Goal: Task Accomplishment & Management: Complete application form

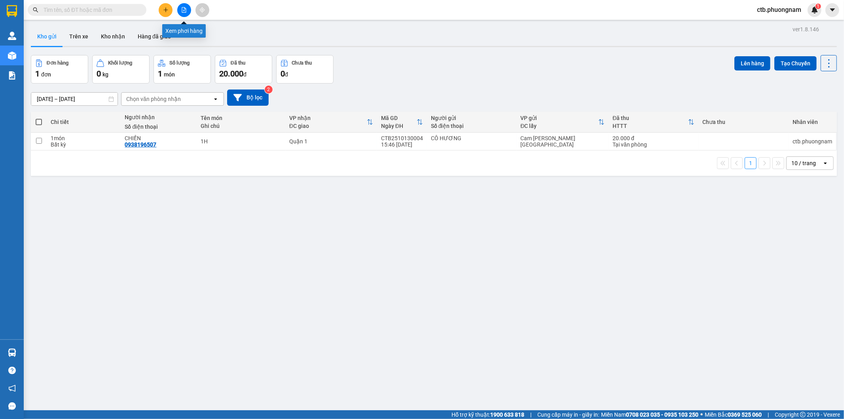
click at [179, 9] on button at bounding box center [184, 10] width 14 height 14
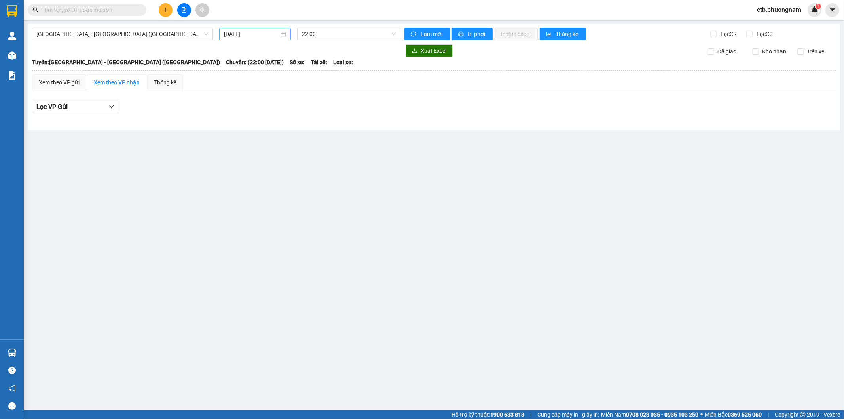
click at [250, 34] on input "[DATE]" at bounding box center [251, 34] width 55 height 9
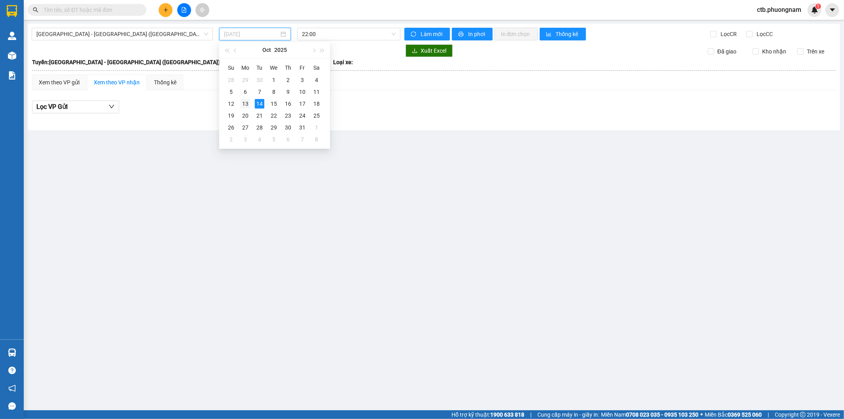
click at [246, 103] on div "13" at bounding box center [246, 104] width 10 height 10
type input "[DATE]"
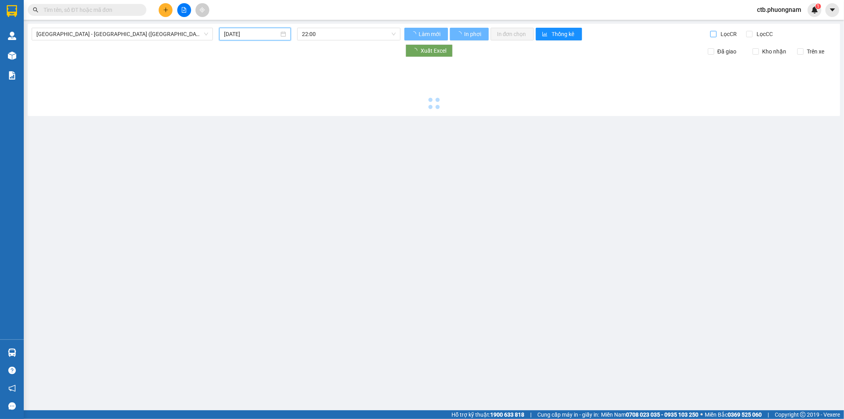
click at [712, 31] on input "Lọc CR" at bounding box center [715, 34] width 8 height 6
checkbox input "true"
type input "[DATE]"
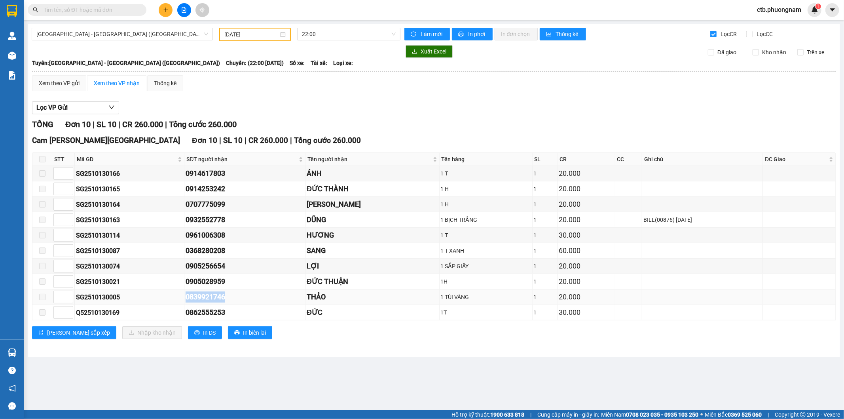
drag, startPoint x: 173, startPoint y: 299, endPoint x: 262, endPoint y: 299, distance: 89.9
click at [262, 299] on tr "SG2510130005 0839921746 [PERSON_NAME] 1 TÚI [PERSON_NAME] 1 20.000" at bounding box center [434, 296] width 804 height 15
copy tr "0839921746"
drag, startPoint x: 181, startPoint y: 171, endPoint x: 257, endPoint y: 171, distance: 76.8
click at [257, 171] on tr "SG2510130166 0914617803 [PERSON_NAME] 1 T 1 20.000" at bounding box center [434, 173] width 804 height 15
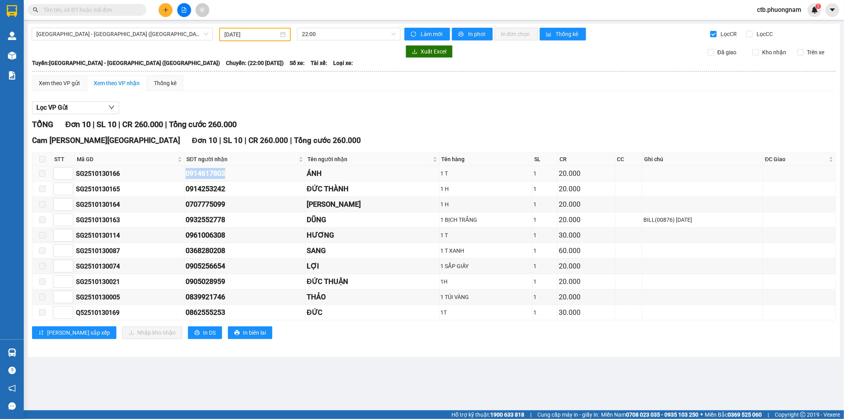
copy tr "0914617803"
drag, startPoint x: 184, startPoint y: 240, endPoint x: 239, endPoint y: 238, distance: 54.7
click at [239, 238] on tr "SG2510130114 0961006308 HƯƠNG 1 T 1 30.000" at bounding box center [434, 235] width 804 height 15
copy tr "0961006308"
click at [751, 35] on input "Lọc CC" at bounding box center [751, 34] width 8 height 6
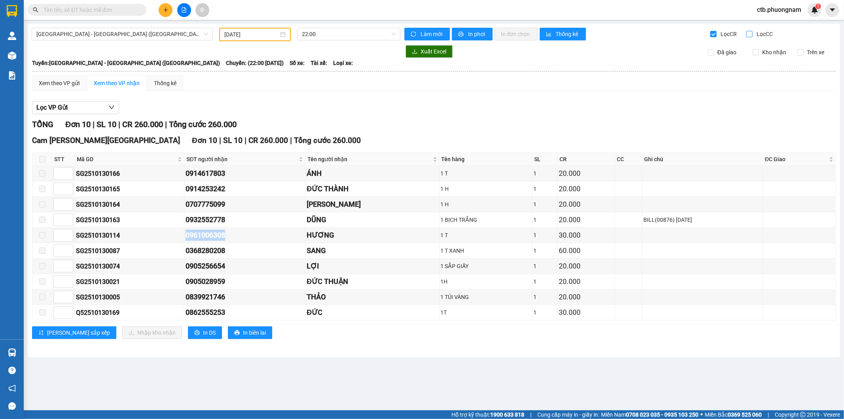
checkbox input "true"
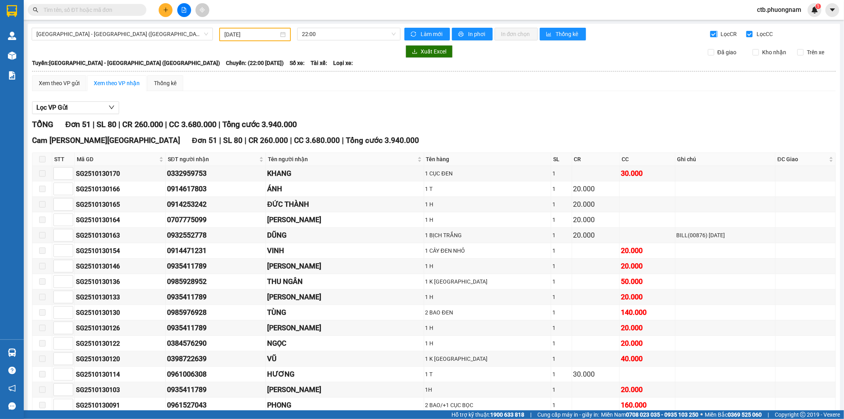
click at [718, 30] on span "Lọc CR" at bounding box center [728, 34] width 21 height 9
click at [714, 31] on input "Lọc CR" at bounding box center [715, 34] width 8 height 6
checkbox input "false"
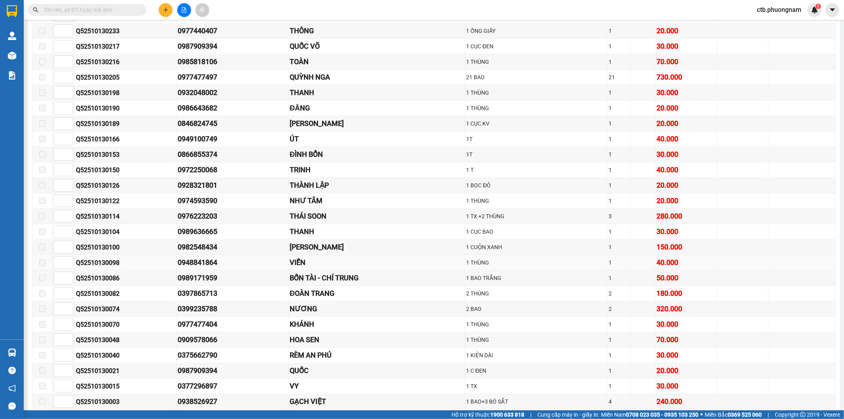
scroll to position [346, 0]
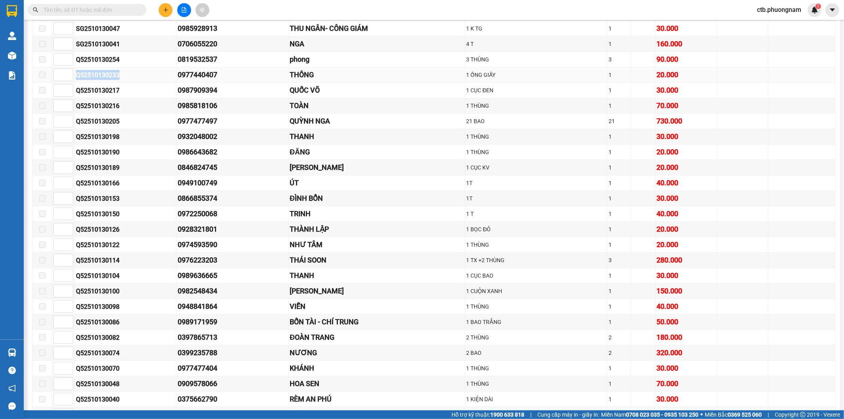
drag, startPoint x: 76, startPoint y: 76, endPoint x: 124, endPoint y: 76, distance: 47.1
click at [124, 76] on div "Q52510130233" at bounding box center [125, 75] width 99 height 10
copy div "Q52510130233"
click at [103, 3] on div "Kết quả tìm kiếm ( 0 ) Bộ lọc No Data" at bounding box center [77, 10] width 154 height 14
click at [103, 8] on input "text" at bounding box center [90, 10] width 93 height 9
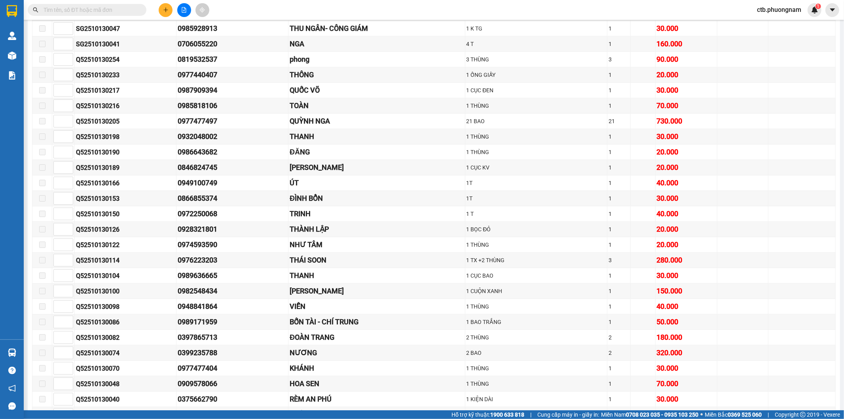
paste input "Q52510130233"
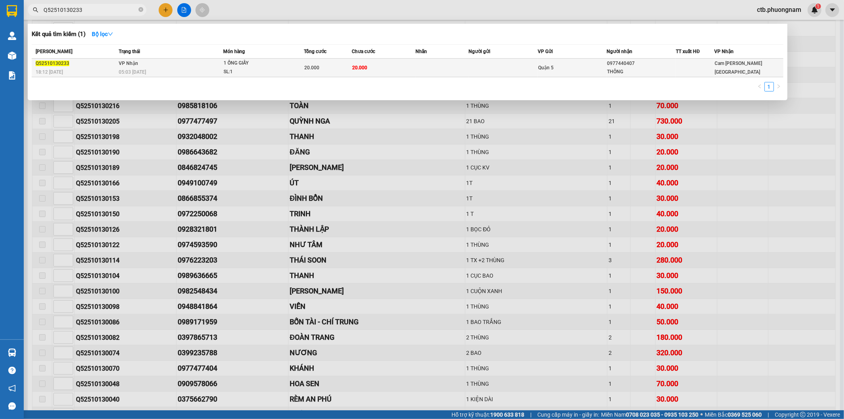
type input "Q52510130233"
click at [119, 66] on span "VP Nhận" at bounding box center [128, 64] width 19 height 6
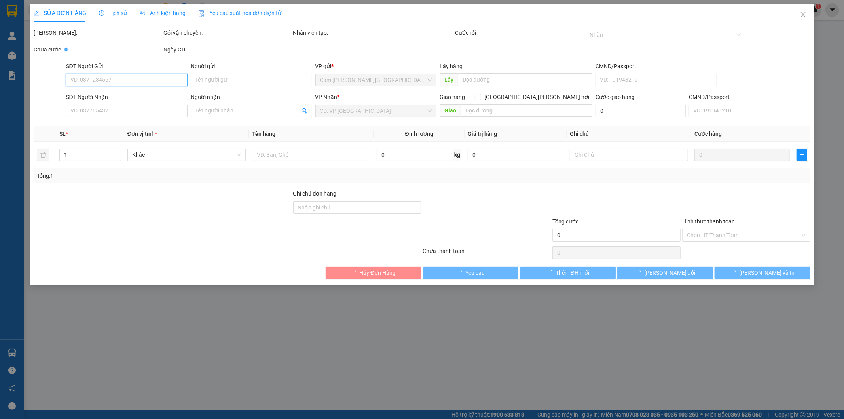
type input "0977440407"
type input "THÔNG"
type input "20.000"
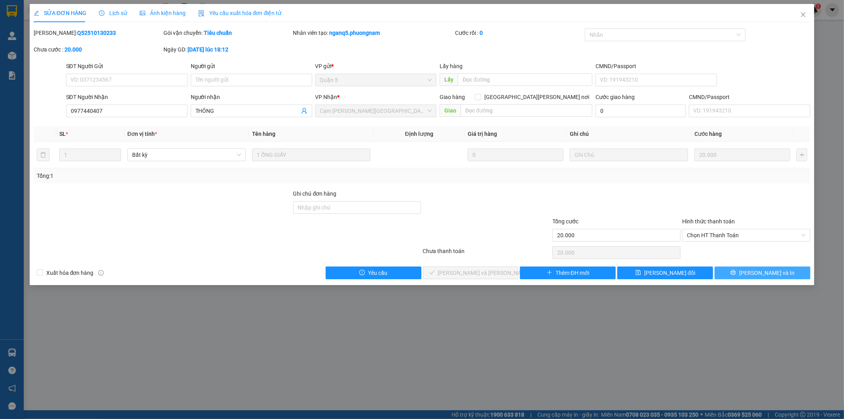
click at [766, 274] on span "[PERSON_NAME] và In" at bounding box center [767, 272] width 55 height 9
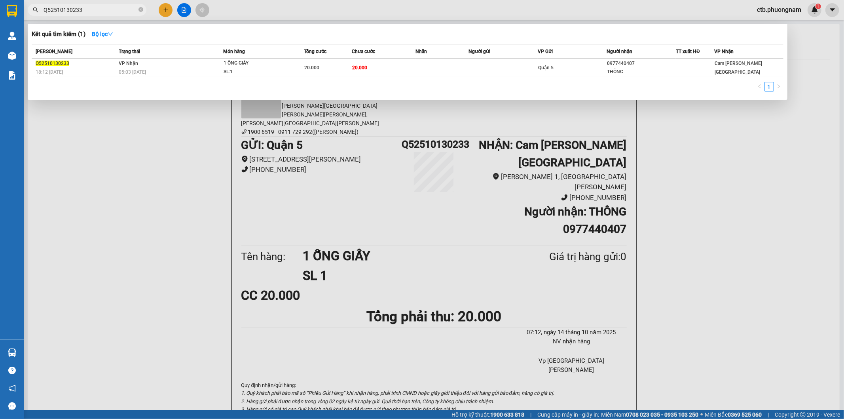
click at [93, 10] on input "Q52510130233" at bounding box center [90, 10] width 93 height 9
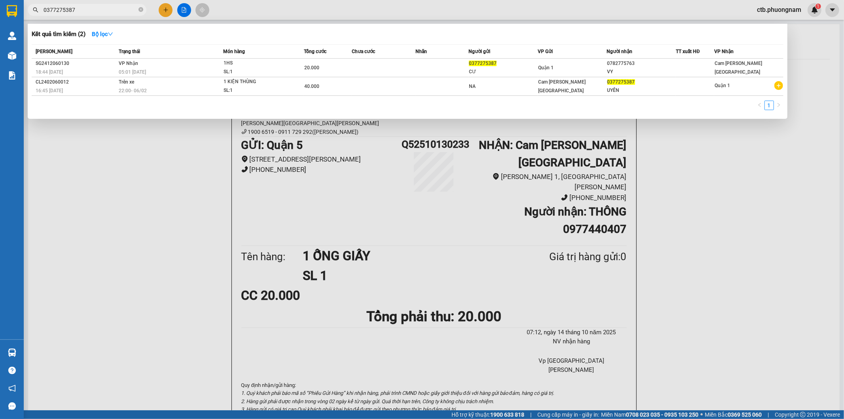
type input "0377275387"
click at [144, 10] on span "0377275387" at bounding box center [87, 10] width 119 height 12
click at [141, 9] on icon "close-circle" at bounding box center [141, 9] width 5 height 5
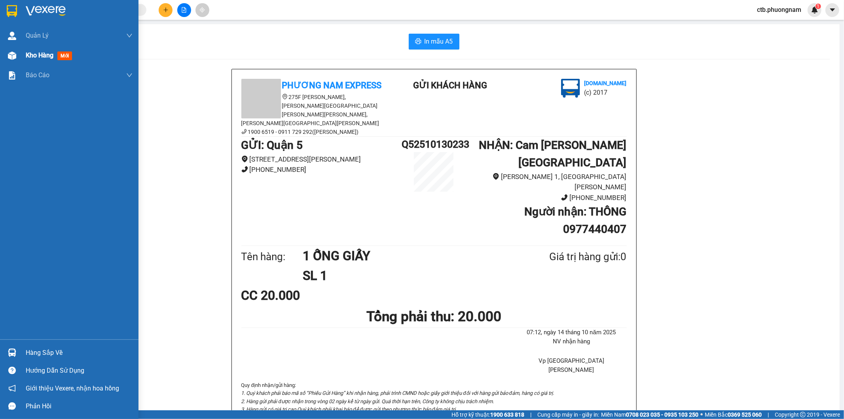
click at [14, 52] on img at bounding box center [12, 55] width 8 height 8
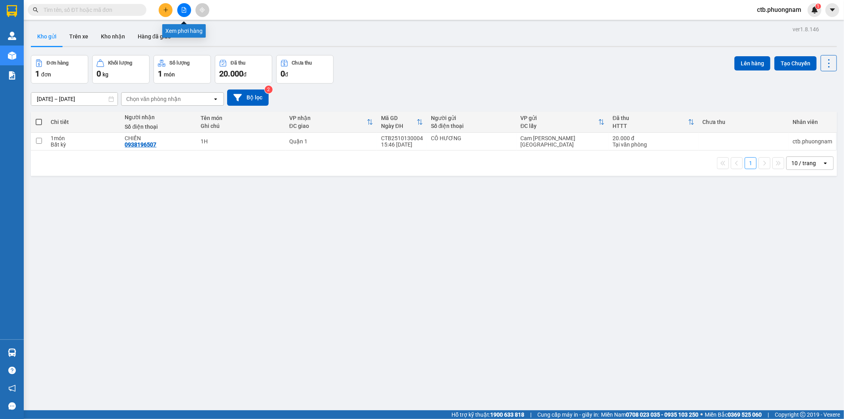
click at [184, 11] on icon "file-add" at bounding box center [184, 10] width 6 height 6
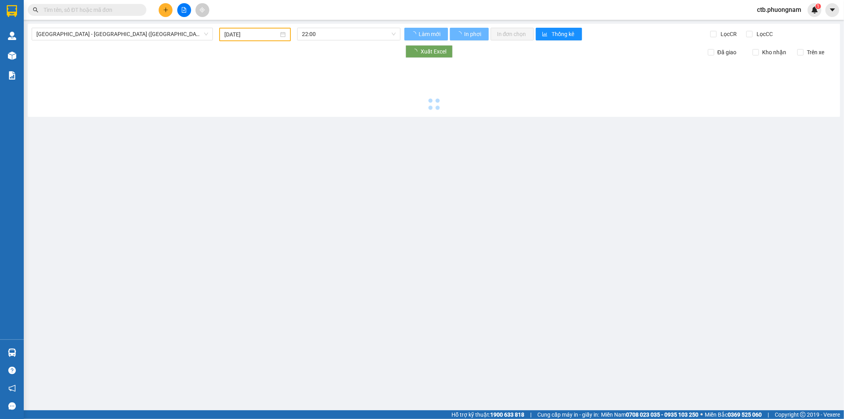
type input "[DATE]"
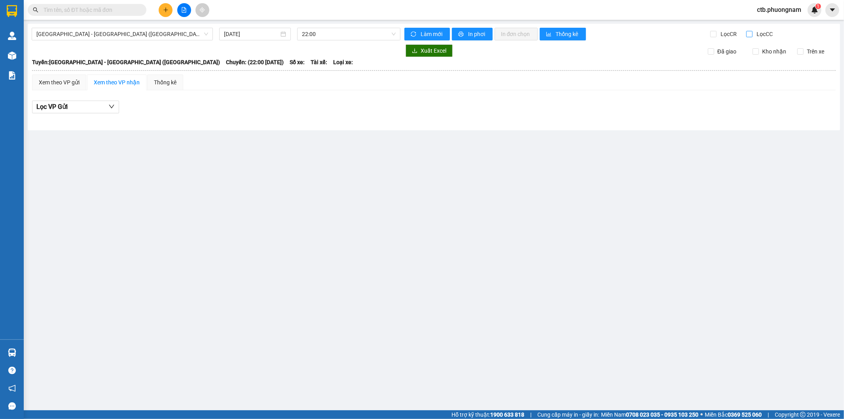
click at [750, 35] on input "Lọc CC" at bounding box center [751, 34] width 8 height 6
checkbox input "true"
click at [275, 33] on input "[DATE]" at bounding box center [251, 34] width 55 height 9
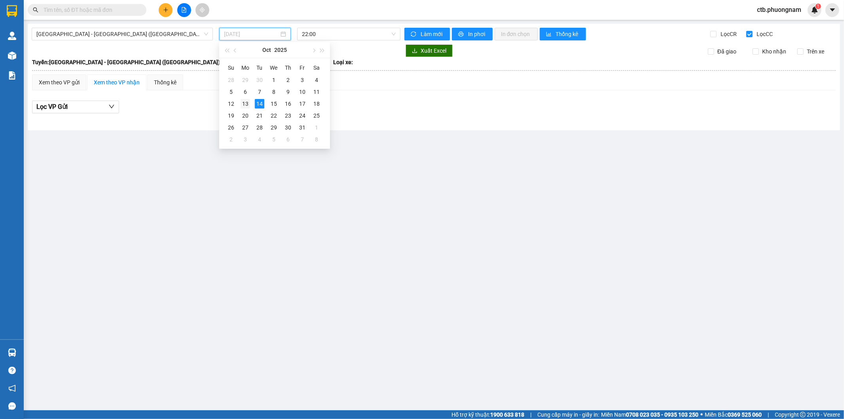
click at [248, 100] on div "13" at bounding box center [246, 104] width 10 height 10
type input "[DATE]"
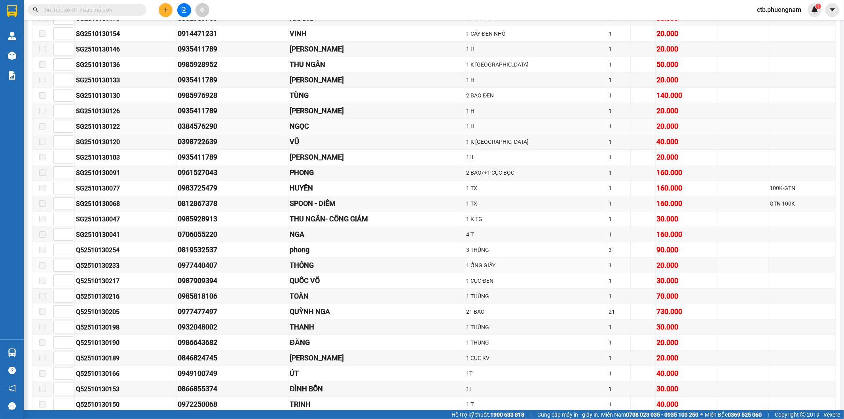
scroll to position [176, 0]
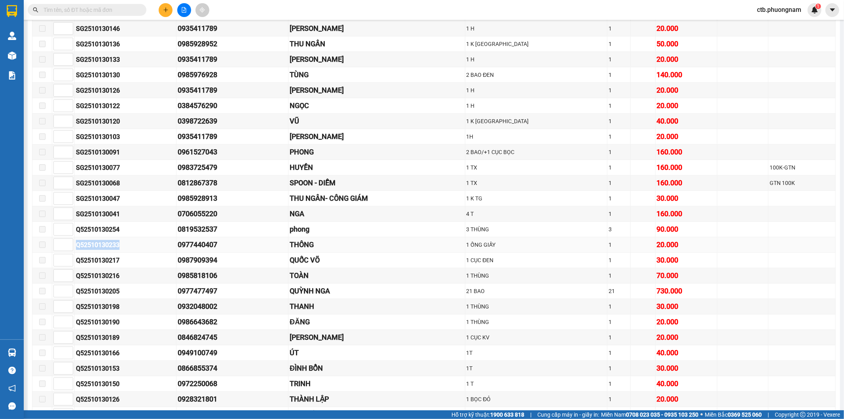
drag, startPoint x: 78, startPoint y: 245, endPoint x: 122, endPoint y: 248, distance: 44.4
click at [122, 248] on div "Q52510130233" at bounding box center [125, 245] width 99 height 10
copy div "Q52510130233"
click at [79, 10] on input "text" at bounding box center [90, 10] width 93 height 9
paste input "Q52510130233"
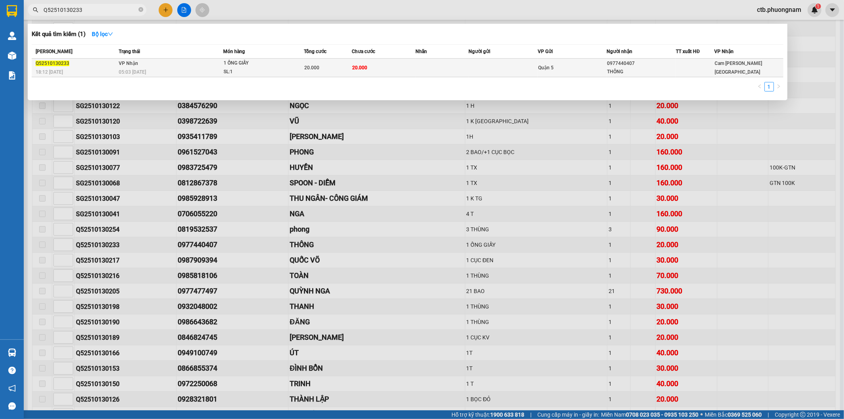
type input "Q52510130233"
click at [110, 63] on div "Q52510130233" at bounding box center [76, 63] width 81 height 8
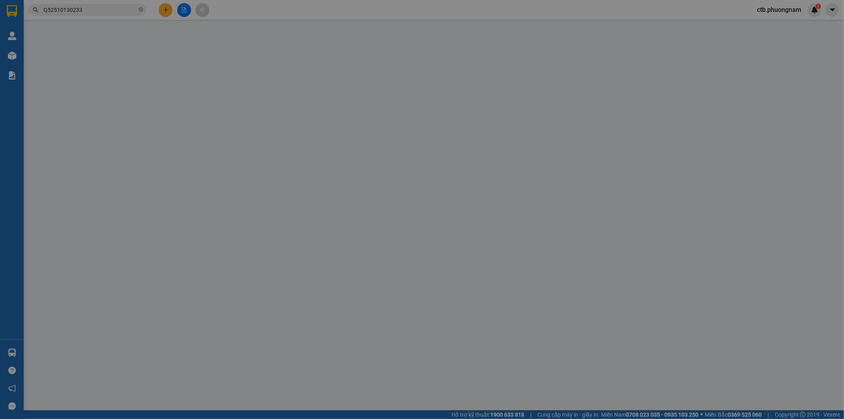
type input "0977440407"
type input "THÔNG"
type input "20.000"
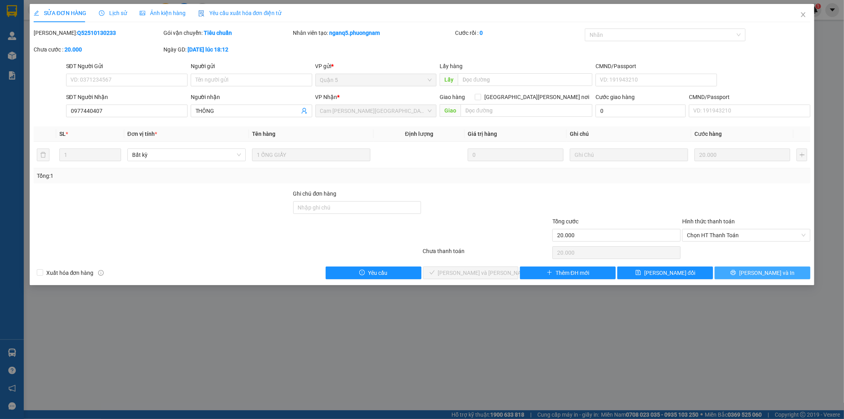
click at [771, 276] on span "[PERSON_NAME] và In" at bounding box center [767, 272] width 55 height 9
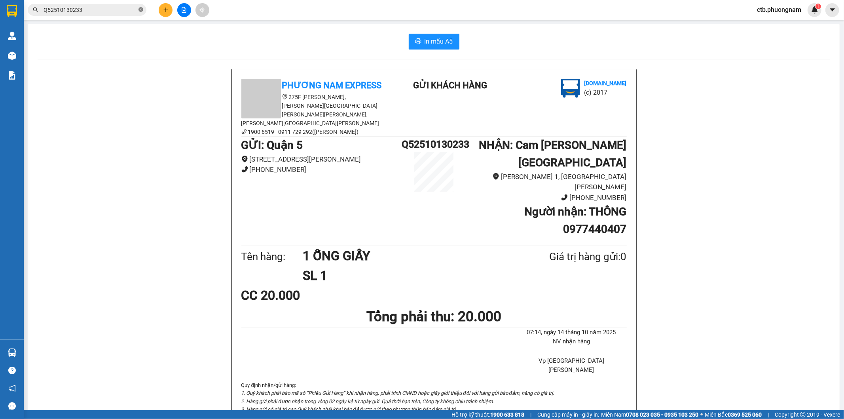
click at [140, 8] on icon "close-circle" at bounding box center [141, 9] width 5 height 5
click at [121, 9] on input "text" at bounding box center [90, 10] width 93 height 9
click at [184, 7] on icon "file-add" at bounding box center [184, 10] width 6 height 6
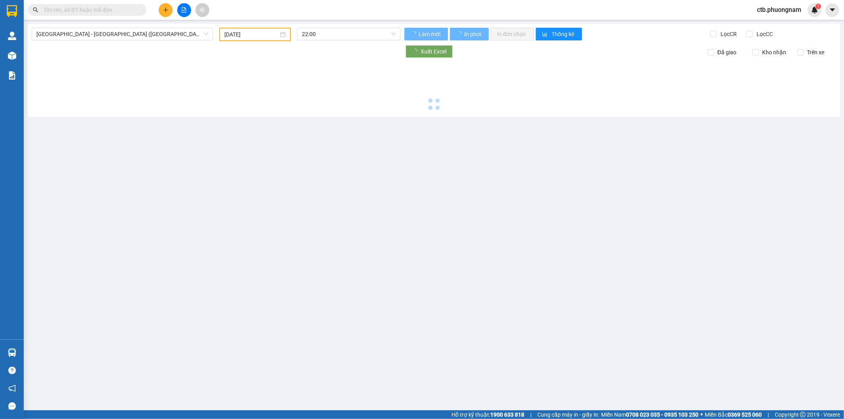
click at [278, 26] on div "[GEOGRAPHIC_DATA] - [GEOGRAPHIC_DATA] ([GEOGRAPHIC_DATA]) [DATE] 22:00 [PERSON_…" at bounding box center [434, 70] width 813 height 93
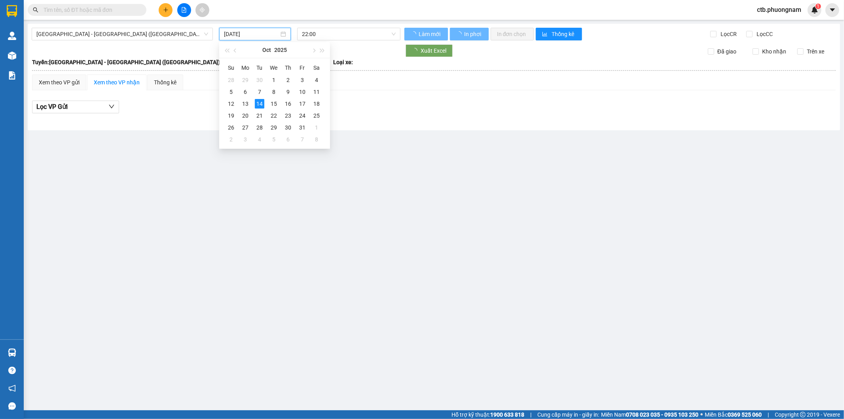
click at [272, 36] on input "[DATE]" at bounding box center [251, 34] width 55 height 9
click at [243, 108] on div "13" at bounding box center [246, 104] width 10 height 10
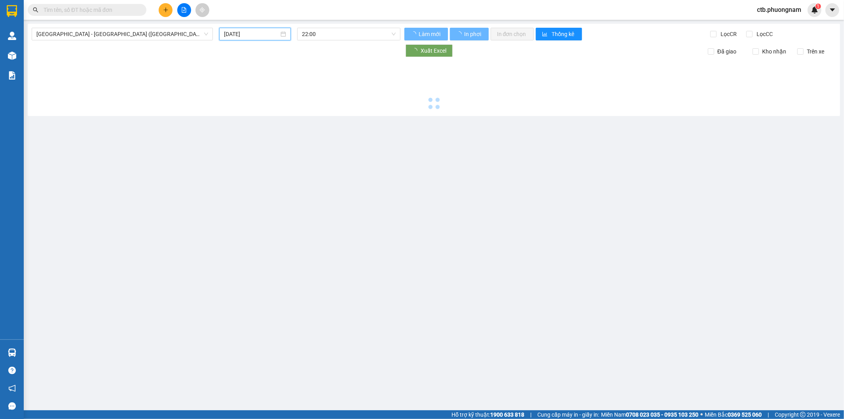
type input "[DATE]"
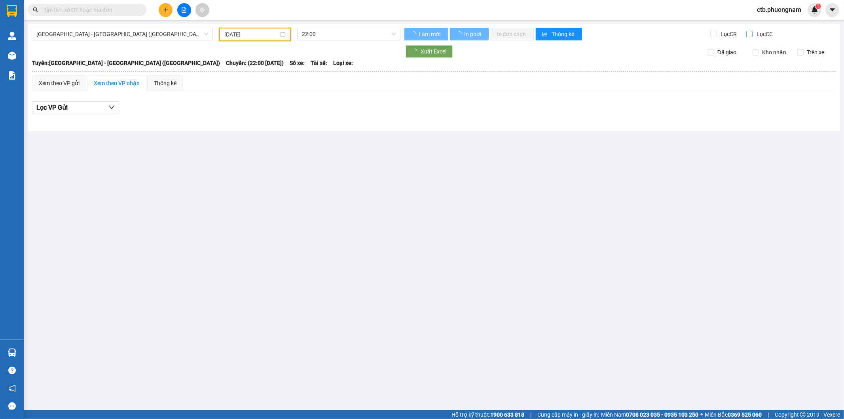
click at [748, 34] on input "Lọc CC" at bounding box center [751, 34] width 8 height 6
checkbox input "true"
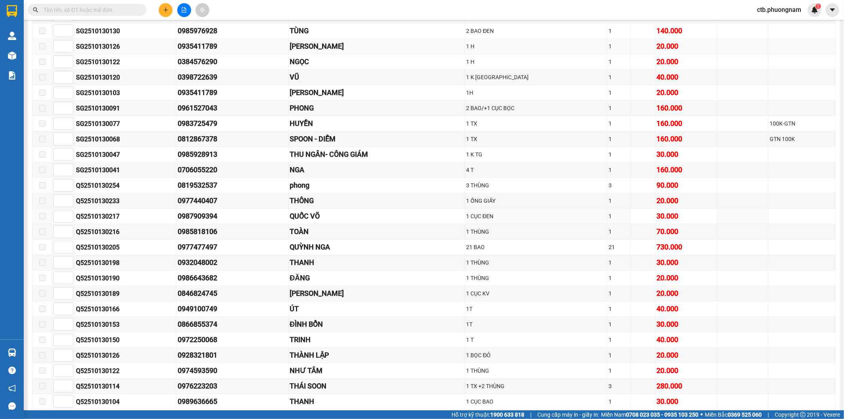
scroll to position [264, 0]
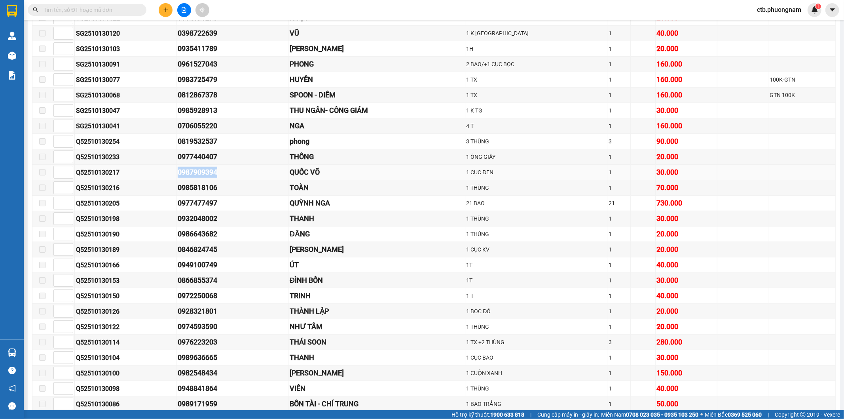
drag, startPoint x: 194, startPoint y: 174, endPoint x: 224, endPoint y: 174, distance: 30.1
click at [224, 174] on tr "Q52510130217 0987909394 [PERSON_NAME] 1 [PERSON_NAME] ĐEN 1 30.000" at bounding box center [434, 172] width 804 height 15
click at [239, 183] on td "0985818106" at bounding box center [233, 187] width 112 height 15
drag, startPoint x: 175, startPoint y: 145, endPoint x: 232, endPoint y: 145, distance: 56.6
click at [232, 145] on tr "Q52510130254 0819532537 [PERSON_NAME] 3 THÙNG 3 90.000" at bounding box center [434, 141] width 804 height 15
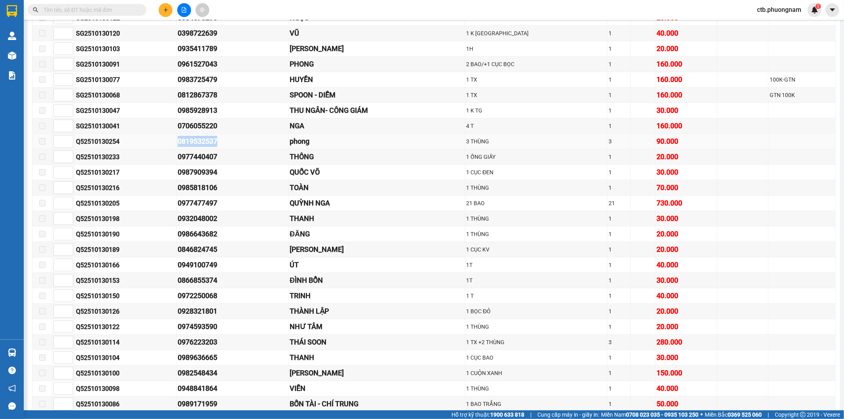
copy tr "0819532537"
click at [80, 6] on input "text" at bounding box center [90, 10] width 93 height 9
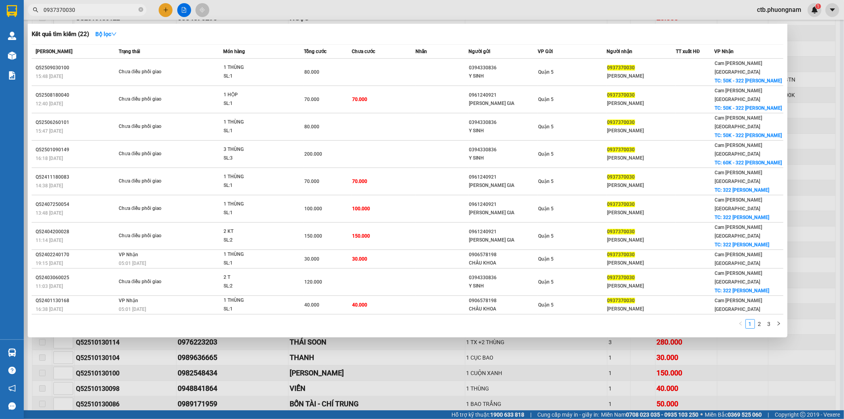
type input "0937370030"
click at [645, 284] on div at bounding box center [422, 209] width 844 height 419
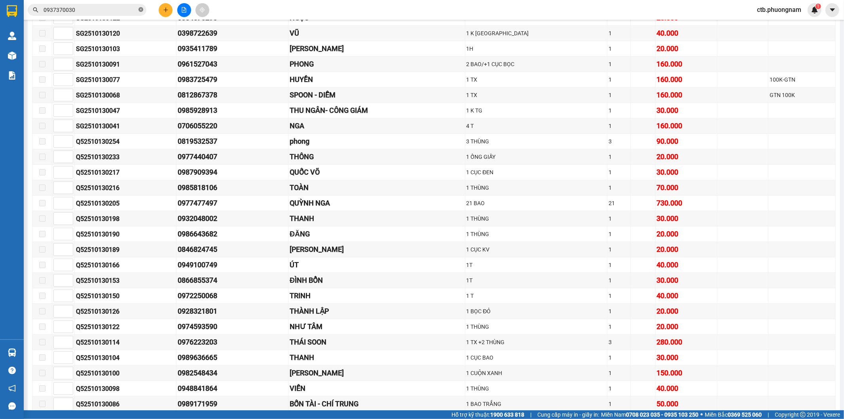
click at [143, 10] on icon "close-circle" at bounding box center [141, 9] width 5 height 5
click at [183, 10] on icon "file-add" at bounding box center [184, 10] width 6 height 6
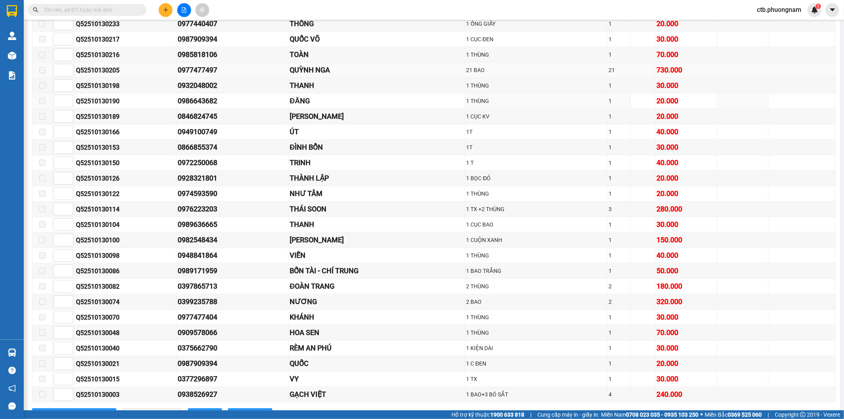
scroll to position [434, 0]
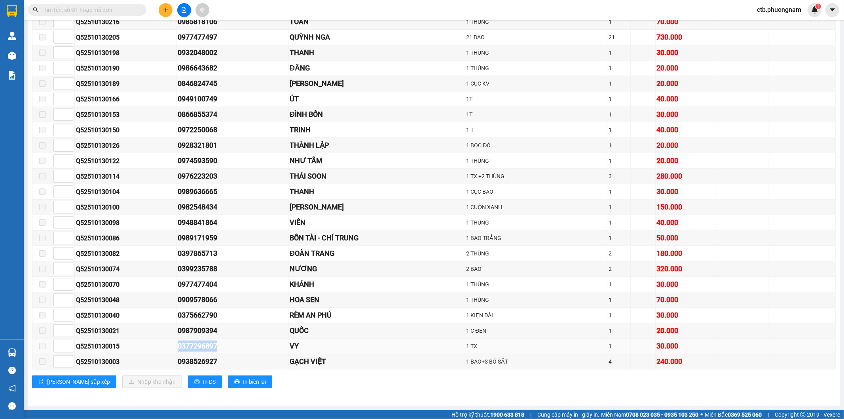
drag, startPoint x: 175, startPoint y: 347, endPoint x: 230, endPoint y: 347, distance: 54.6
click at [230, 347] on tr "Q52510130015 0377296897 VY 1 TX 1 30.000" at bounding box center [434, 346] width 804 height 15
copy tr "0377296897"
drag, startPoint x: 175, startPoint y: 361, endPoint x: 228, endPoint y: 363, distance: 52.7
click at [228, 363] on tr "Q52510130003 0938526927 [PERSON_NAME] VIỆT 1 BAO+3 BÓ SẮT 4 240.000" at bounding box center [434, 361] width 804 height 15
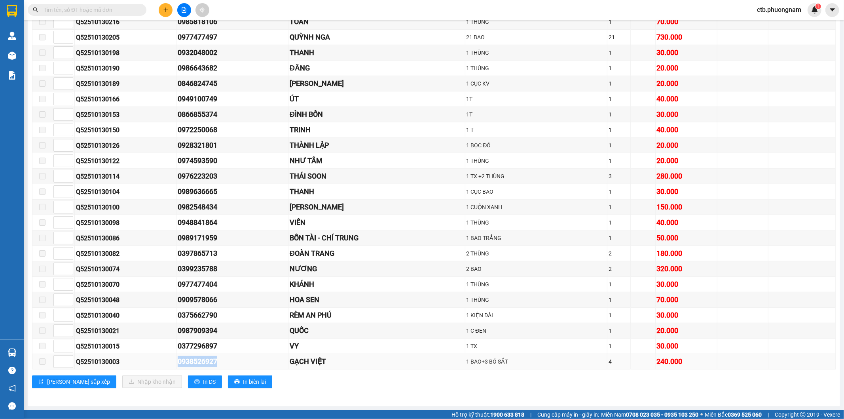
copy tr "0938526927"
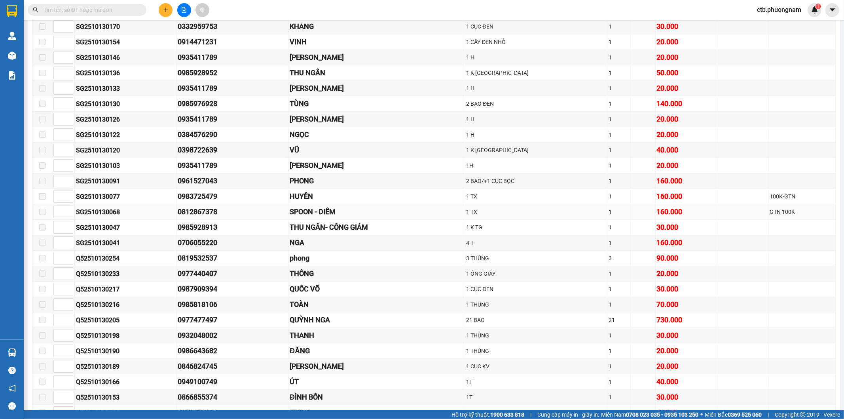
scroll to position [126, 0]
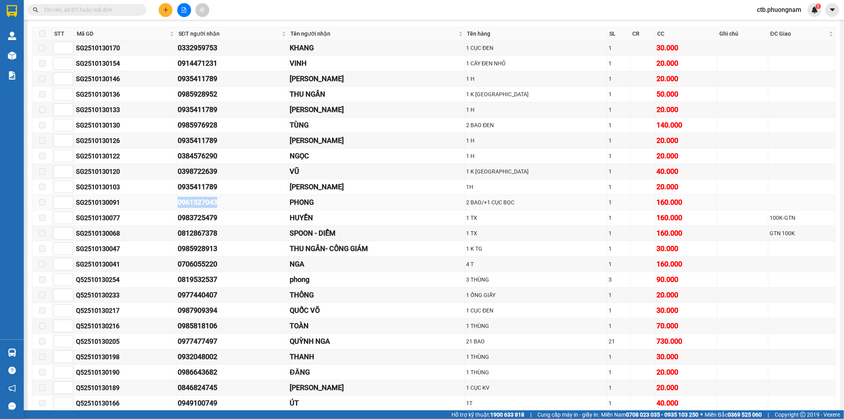
drag, startPoint x: 167, startPoint y: 200, endPoint x: 228, endPoint y: 202, distance: 60.6
click at [228, 202] on tr "SG2510130091 0961527043 [PERSON_NAME] 2 BAO/+1 CỤC BỌC 1 160.000" at bounding box center [434, 202] width 804 height 15
copy tr "0961527043"
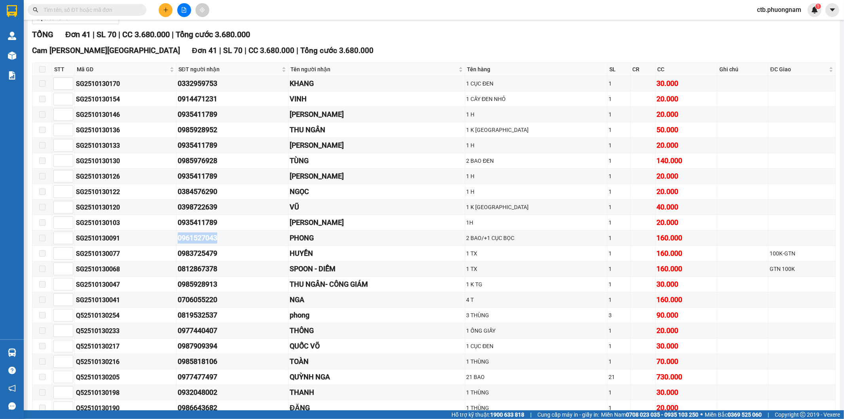
scroll to position [82, 0]
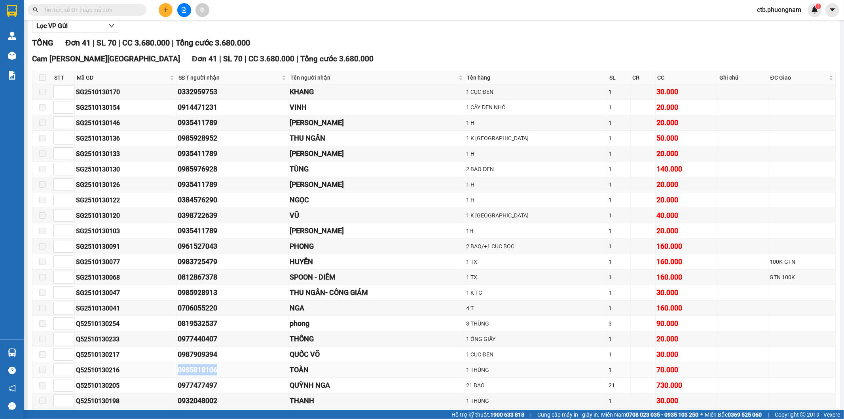
drag, startPoint x: 164, startPoint y: 370, endPoint x: 232, endPoint y: 376, distance: 67.6
click at [232, 376] on tr "Q52510130216 0985818106 [PERSON_NAME] 1 THÙNG 1 70.000" at bounding box center [434, 369] width 804 height 15
copy tr "0985818106"
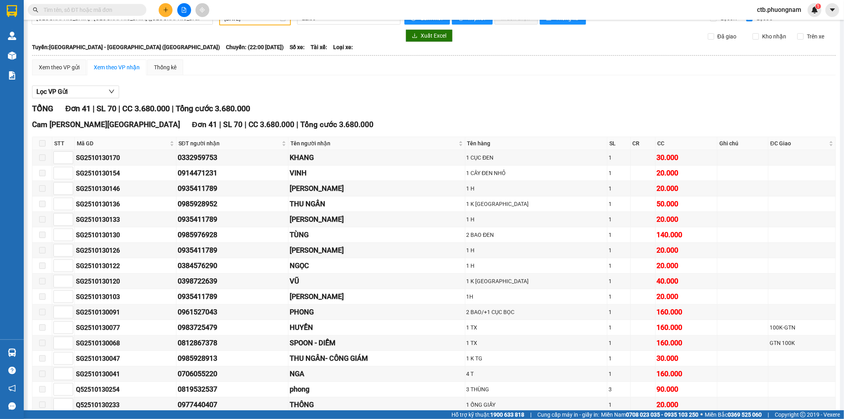
scroll to position [0, 0]
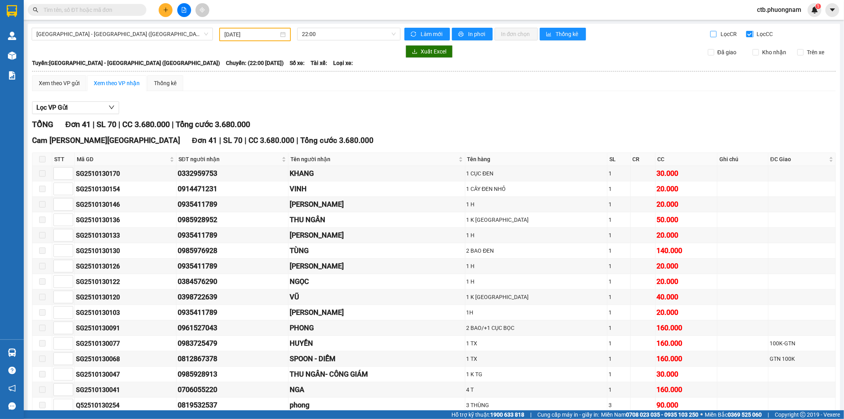
drag, startPoint x: 710, startPoint y: 33, endPoint x: 762, endPoint y: 32, distance: 51.5
click at [711, 33] on input "Lọc CR" at bounding box center [715, 34] width 8 height 6
checkbox input "true"
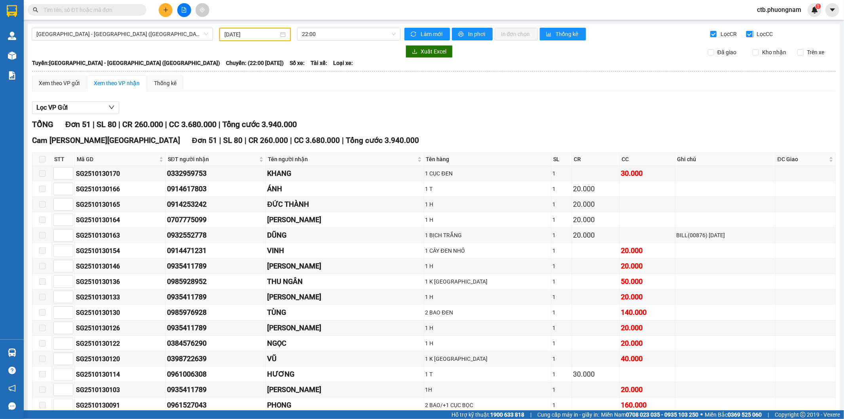
click at [747, 36] on input "Lọc CC" at bounding box center [751, 34] width 8 height 6
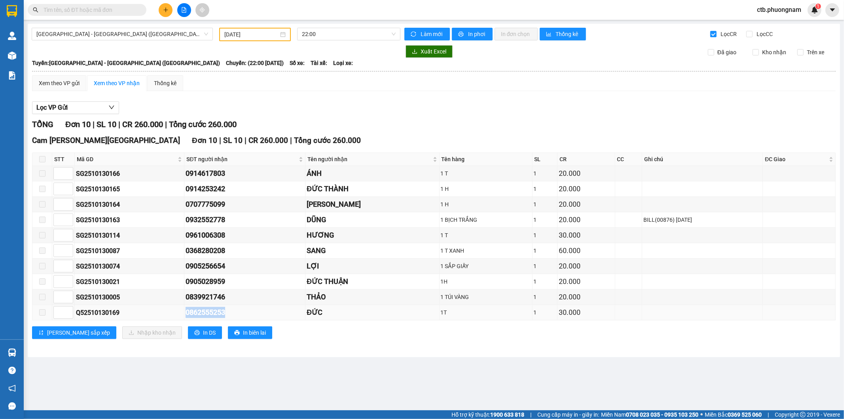
drag, startPoint x: 180, startPoint y: 315, endPoint x: 230, endPoint y: 313, distance: 50.3
click at [230, 313] on tr "Q52510130169 0862555253 ĐỨC 1T 1 30.000" at bounding box center [434, 312] width 804 height 15
click at [749, 35] on input "Lọc CC" at bounding box center [751, 34] width 8 height 6
checkbox input "true"
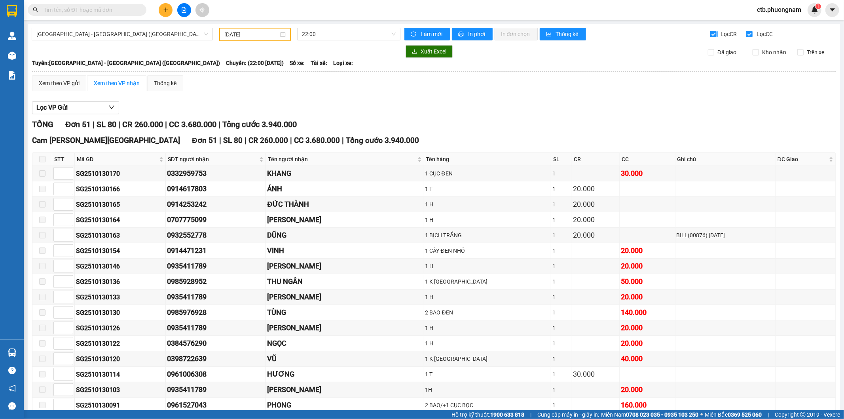
click at [718, 36] on span "Lọc CR" at bounding box center [728, 34] width 21 height 9
click at [713, 36] on input "Lọc CR" at bounding box center [715, 34] width 8 height 6
checkbox input "false"
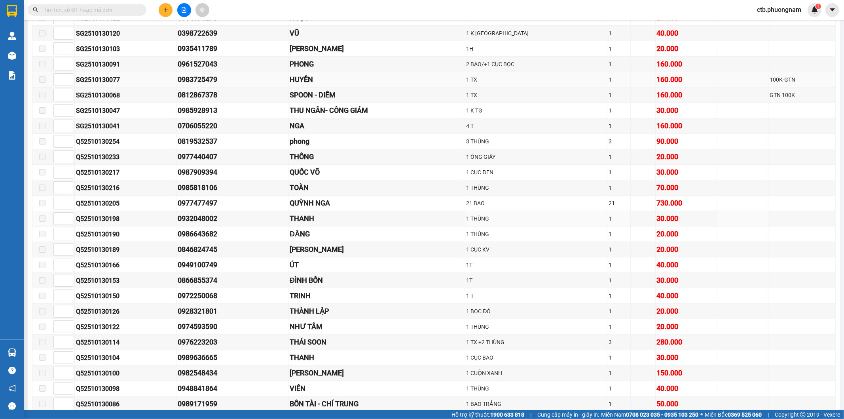
scroll to position [308, 0]
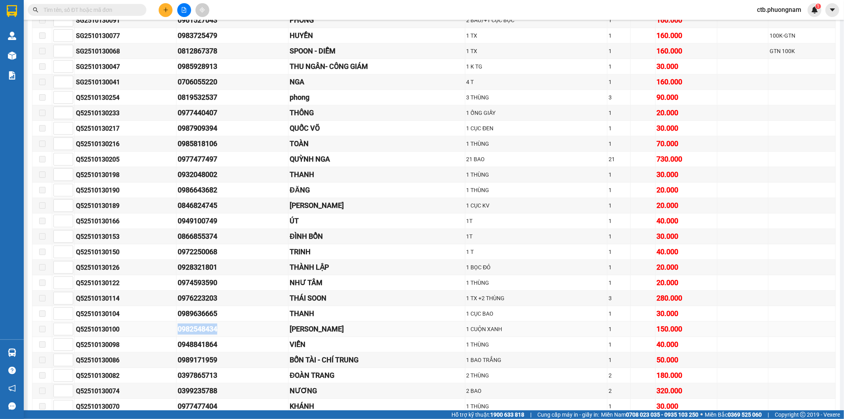
drag, startPoint x: 173, startPoint y: 336, endPoint x: 224, endPoint y: 334, distance: 51.1
click at [224, 334] on tr "Q52510130100 0982548434 TRANG - HẰNG 1 CUỘN XANH 1 150.000" at bounding box center [434, 328] width 804 height 15
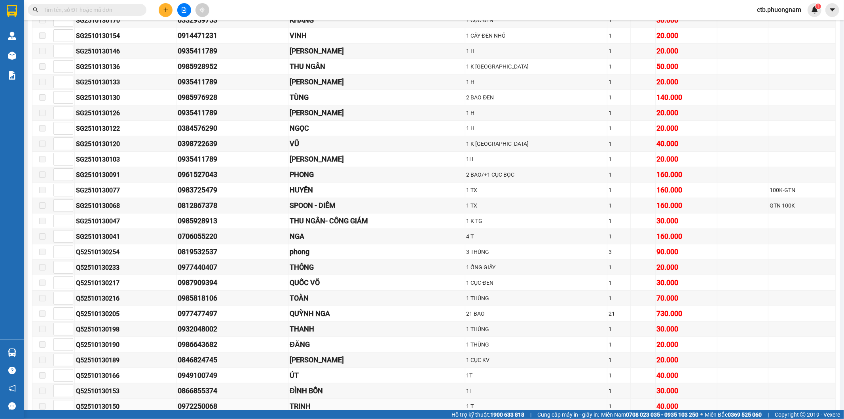
scroll to position [132, 0]
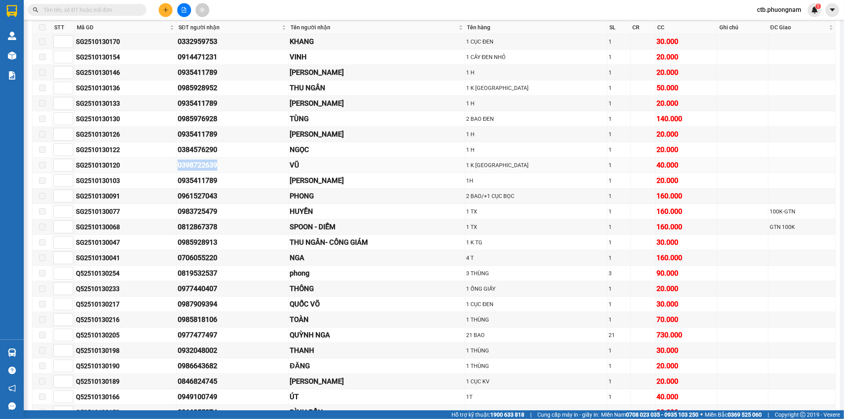
drag, startPoint x: 181, startPoint y: 167, endPoint x: 234, endPoint y: 171, distance: 53.6
click at [234, 171] on div "0398722639" at bounding box center [232, 165] width 109 height 11
drag, startPoint x: 103, startPoint y: 210, endPoint x: 143, endPoint y: 210, distance: 39.6
click at [143, 210] on tr "SG2510130077 0983725479 [PERSON_NAME] 1 TX 1 160.000 100K-GTN" at bounding box center [434, 211] width 804 height 15
click at [85, 2] on div "Kết quả [PERSON_NAME] ( 22 ) Bộ lọc Mã ĐH Trạng thái Món hàng Tổng [PERSON_NAME…" at bounding box center [422, 10] width 844 height 20
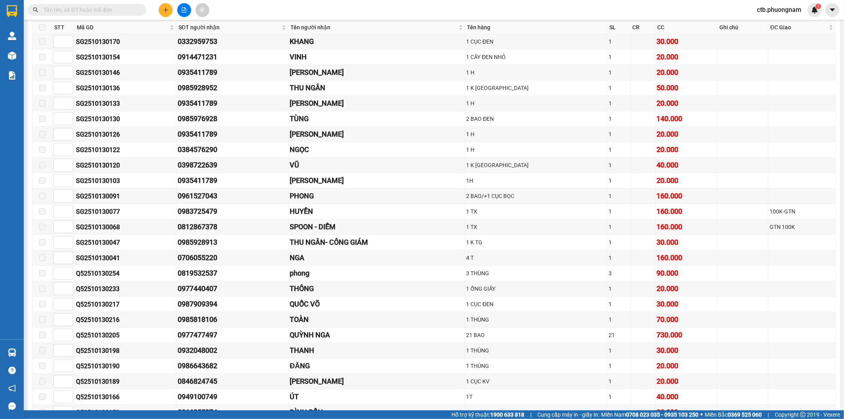
click at [86, 8] on input "text" at bounding box center [90, 10] width 93 height 9
paste input "SG2510130077"
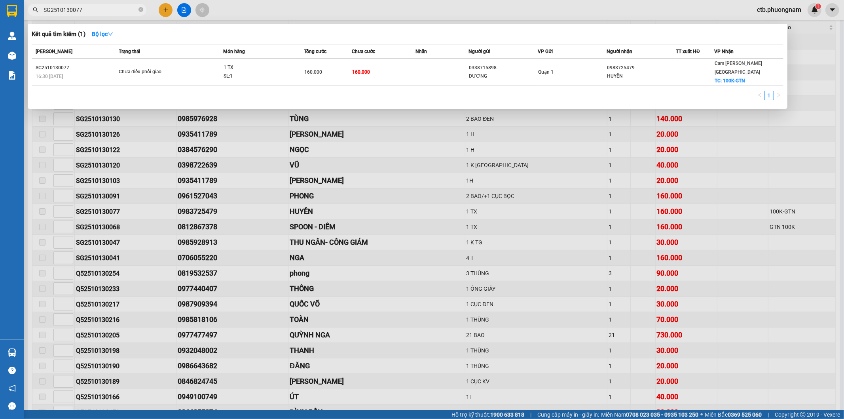
type input "SG2510130077"
click at [203, 76] on td "Chưa điều phối giao" at bounding box center [170, 72] width 106 height 27
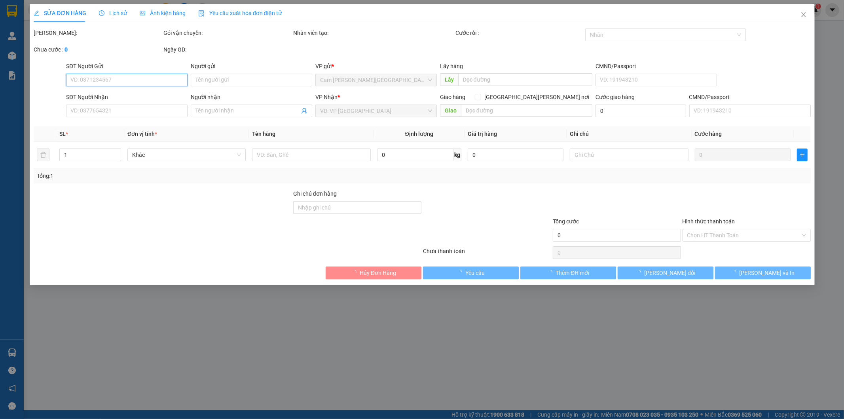
type input "0338715898"
type input "DƯƠNG"
type input "0983725479"
type input "HUYỀN"
checkbox input "true"
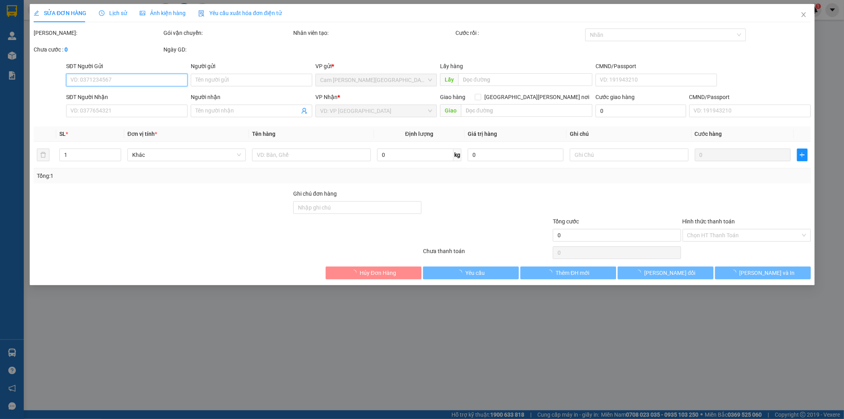
type input "100K-GTN"
type input "160.000"
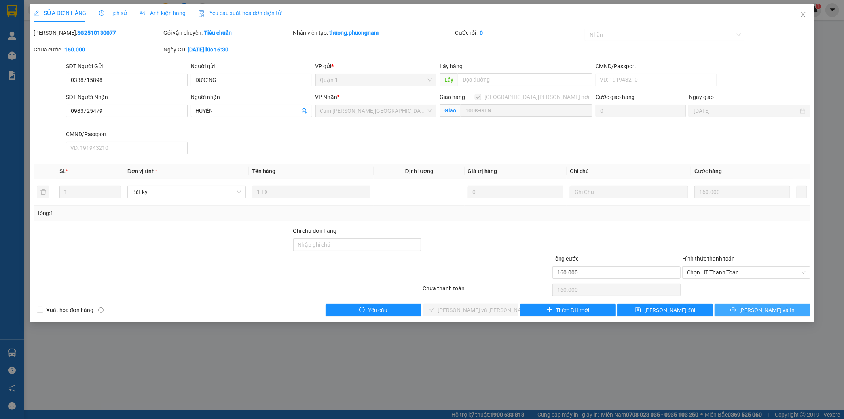
click at [727, 314] on button "[PERSON_NAME] và In" at bounding box center [763, 310] width 96 height 13
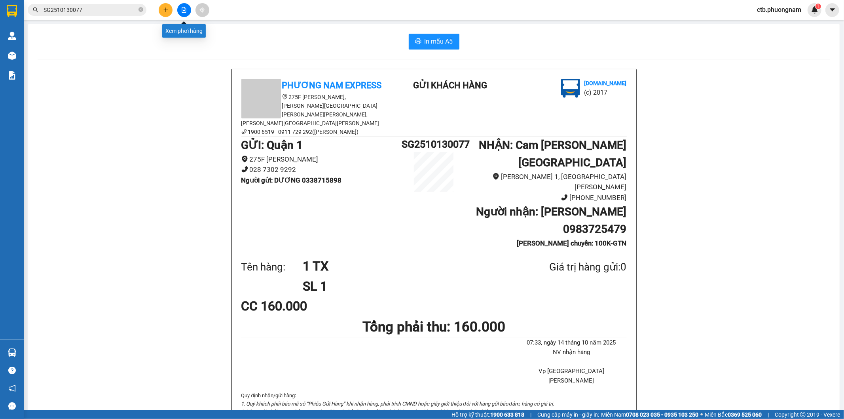
click at [187, 12] on button at bounding box center [184, 10] width 14 height 14
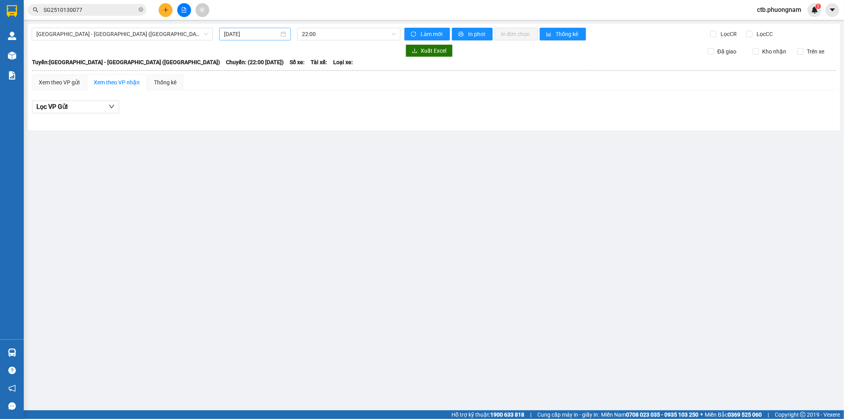
drag, startPoint x: 263, startPoint y: 28, endPoint x: 264, endPoint y: 41, distance: 13.1
click at [264, 29] on div "[DATE]" at bounding box center [255, 34] width 72 height 13
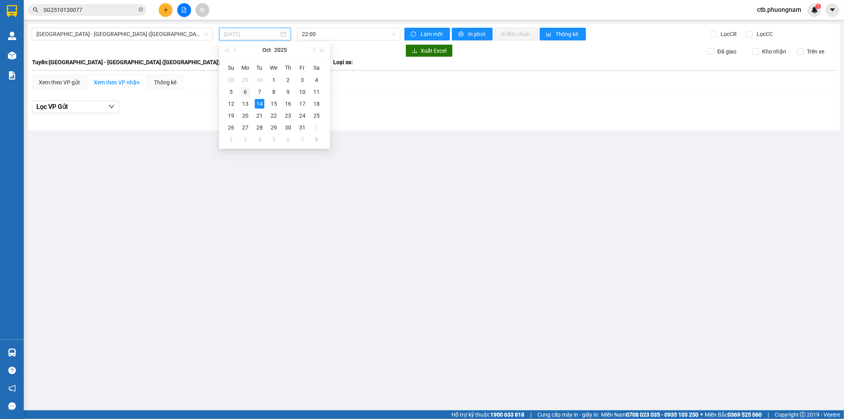
click at [238, 96] on td "6" at bounding box center [245, 92] width 14 height 12
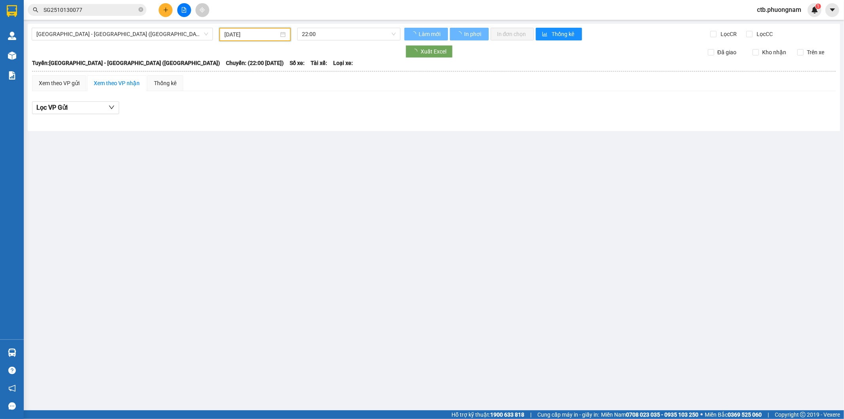
click at [254, 34] on input "[DATE]" at bounding box center [251, 34] width 54 height 9
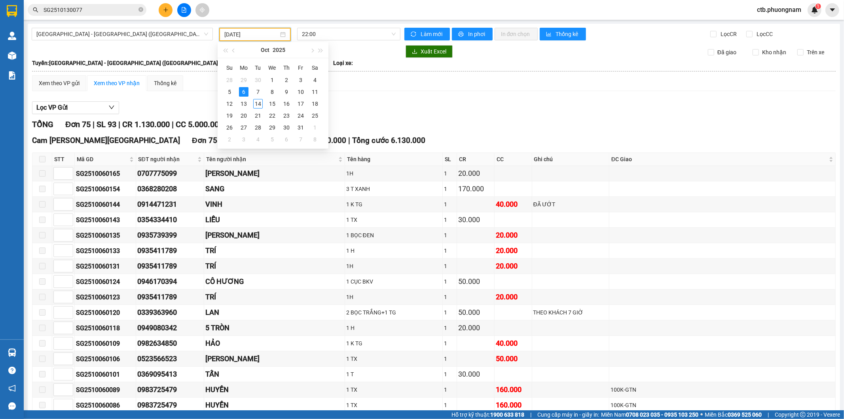
click at [270, 34] on input "[DATE]" at bounding box center [251, 34] width 54 height 9
click at [246, 102] on div "13" at bounding box center [244, 104] width 10 height 10
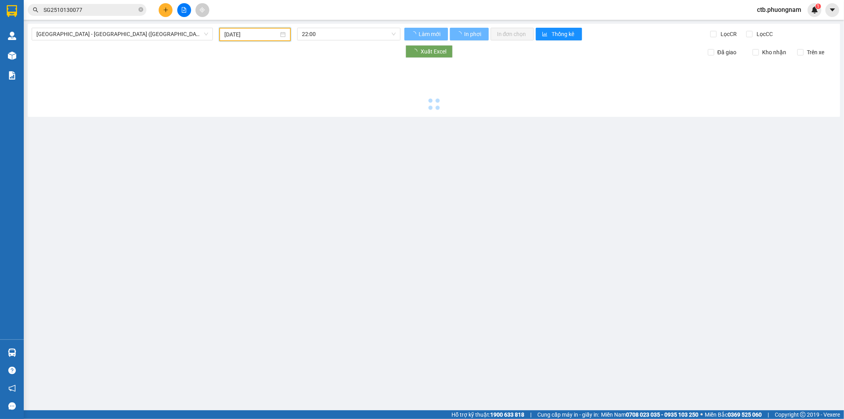
type input "[DATE]"
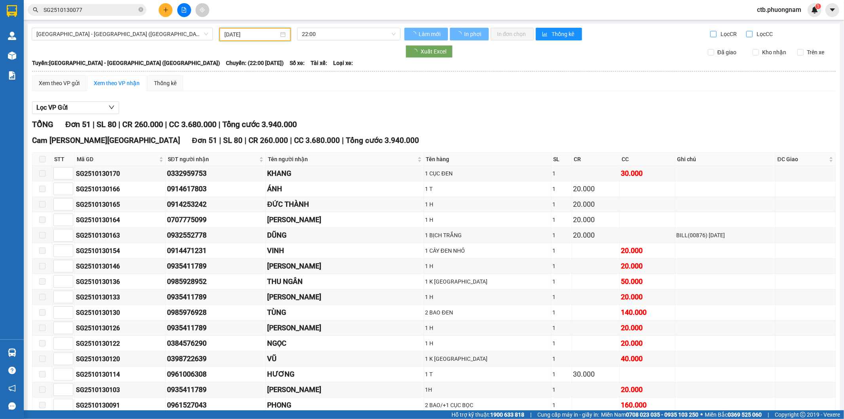
click at [747, 32] on input "Lọc CC" at bounding box center [751, 34] width 8 height 6
checkbox input "true"
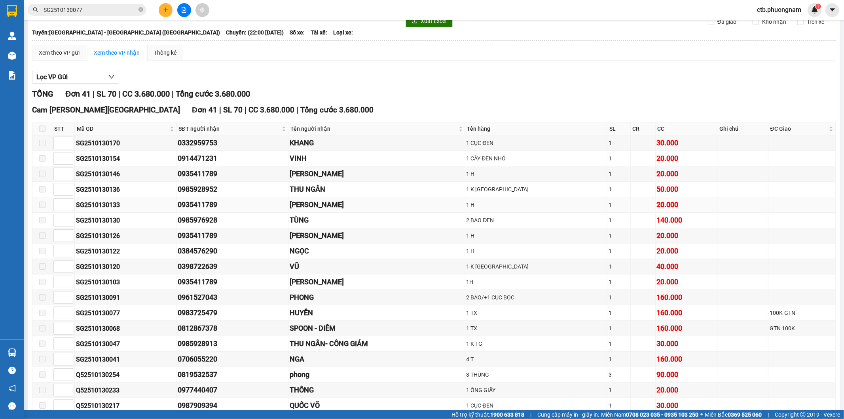
scroll to position [44, 0]
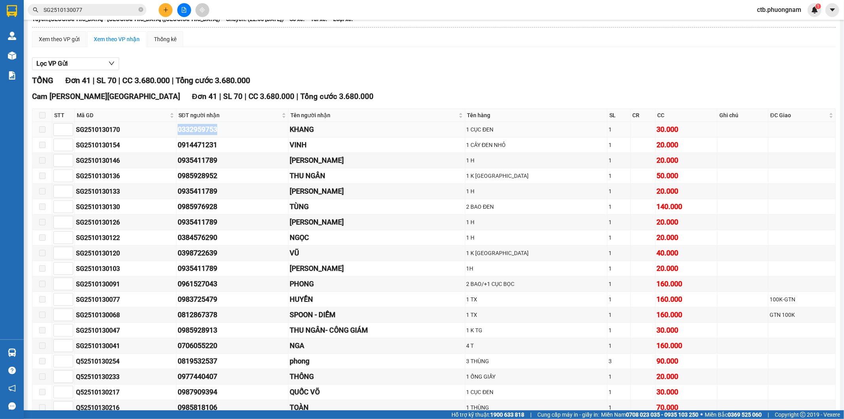
drag, startPoint x: 181, startPoint y: 126, endPoint x: 254, endPoint y: 126, distance: 72.8
click at [254, 126] on tr "SG2510130170 0332959753 [PERSON_NAME] 1 [PERSON_NAME] ĐEN 1 30.000" at bounding box center [434, 129] width 804 height 15
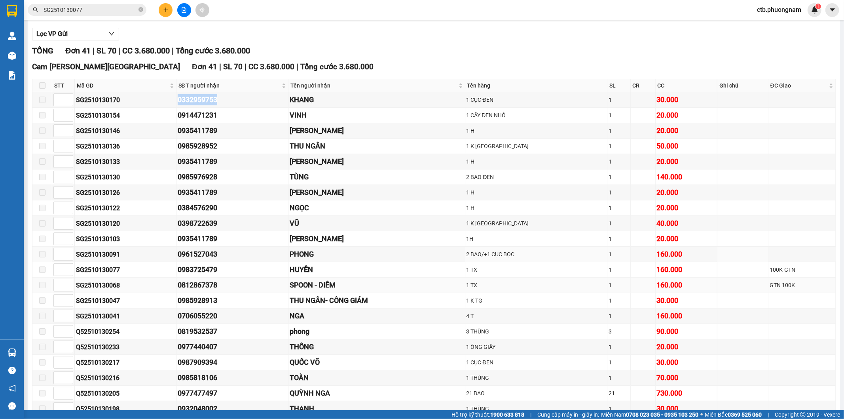
scroll to position [88, 0]
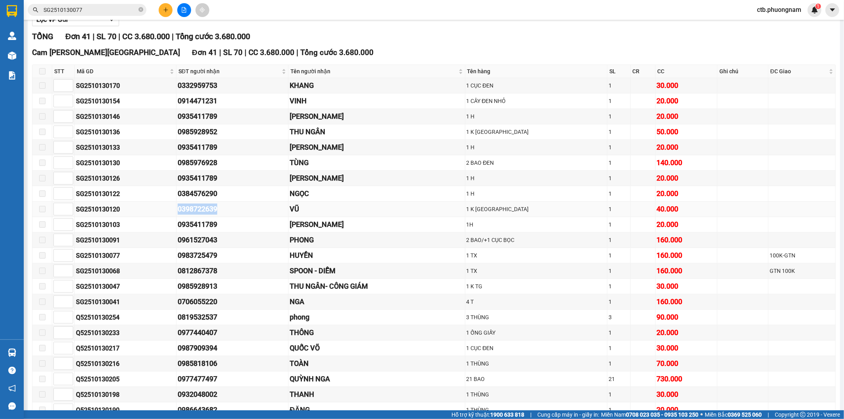
drag, startPoint x: 235, startPoint y: 211, endPoint x: 247, endPoint y: 211, distance: 12.3
click at [247, 211] on tr "SG2510130120 0398722639 VŨ 1 K TX 1 40.000" at bounding box center [434, 209] width 804 height 15
